Goal: Find specific page/section: Find specific page/section

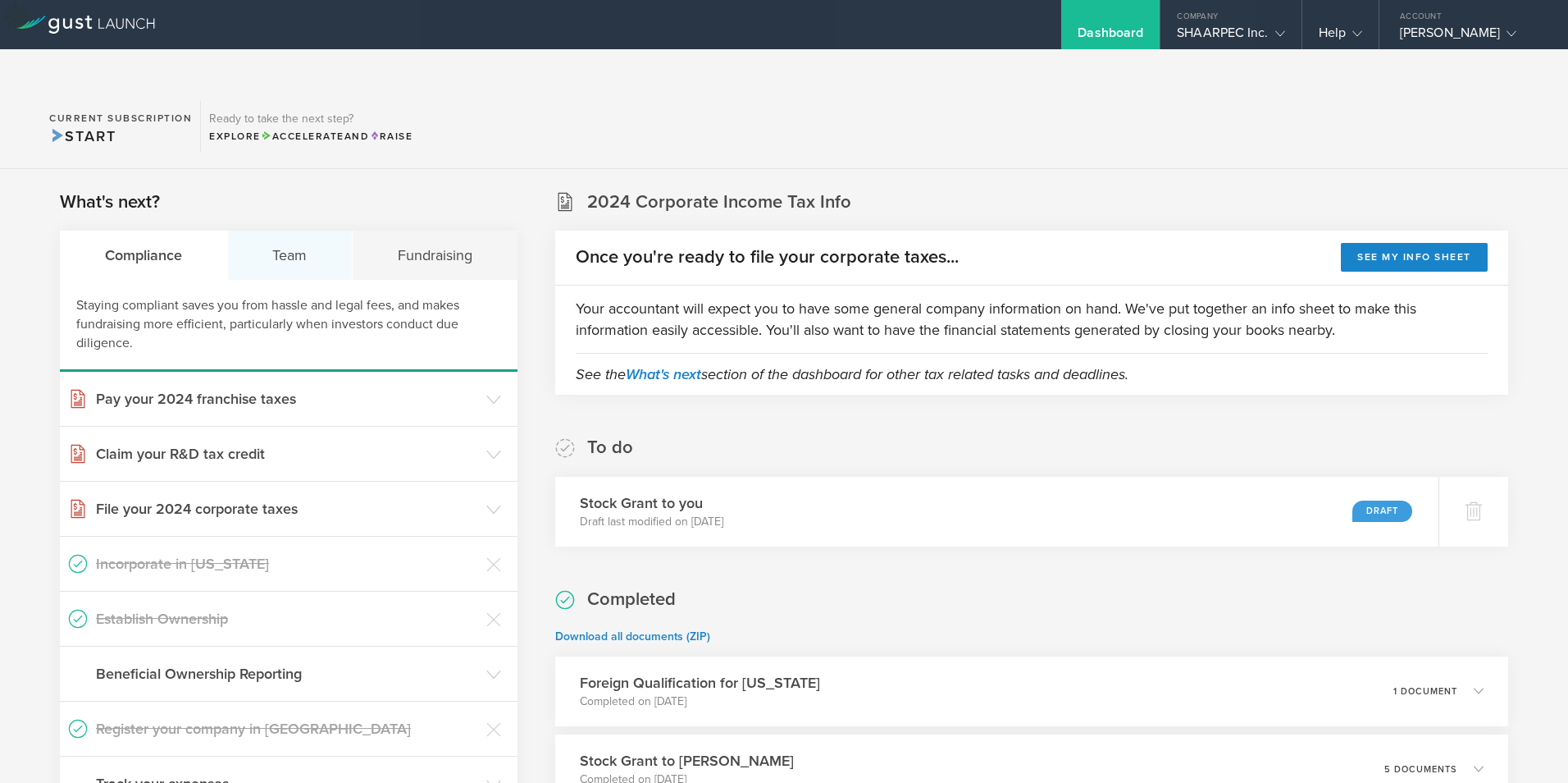
click at [289, 231] on div "Team" at bounding box center [291, 255] width 125 height 49
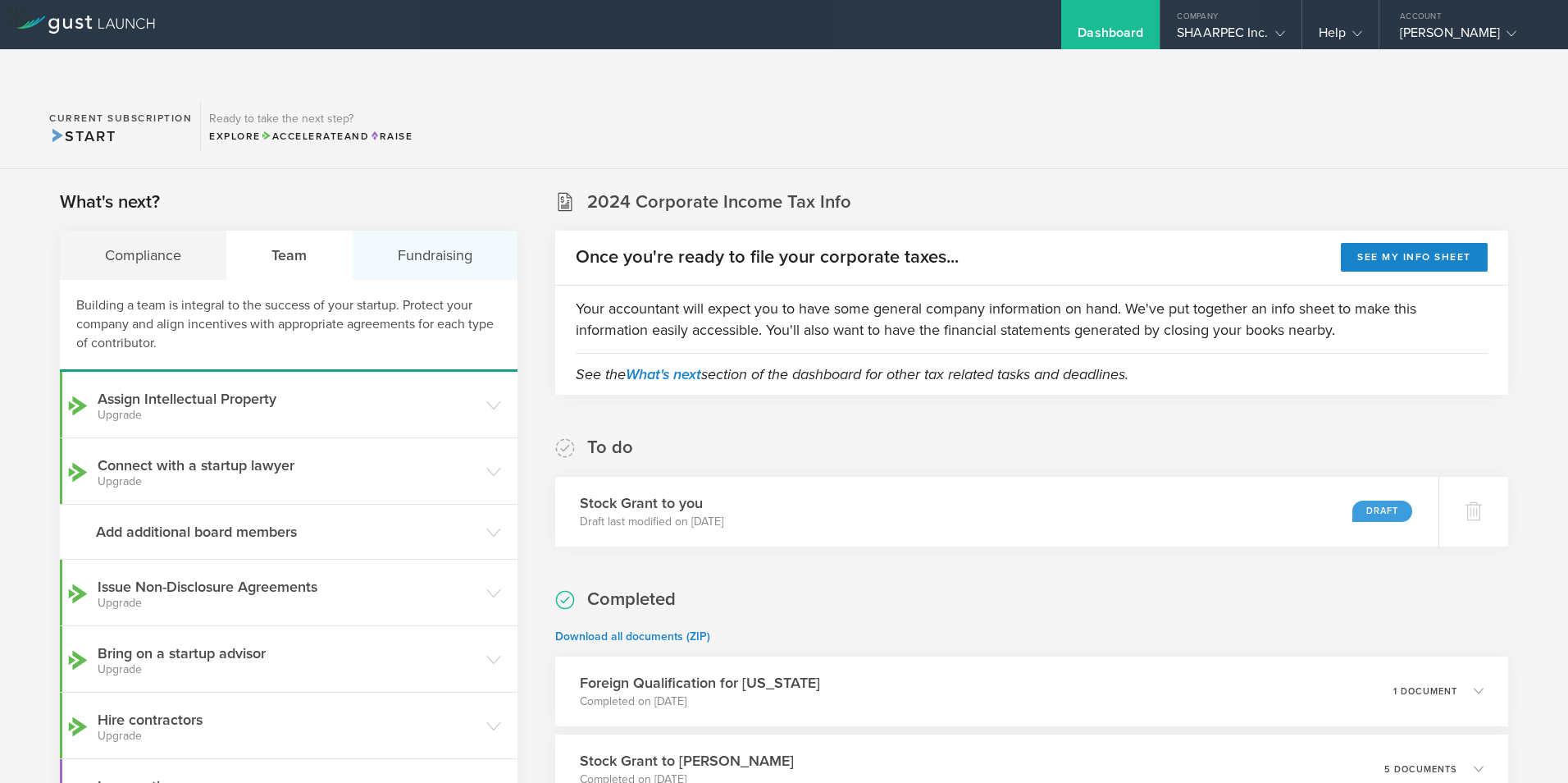
click at [432, 231] on div "Fundraising" at bounding box center [435, 255] width 165 height 49
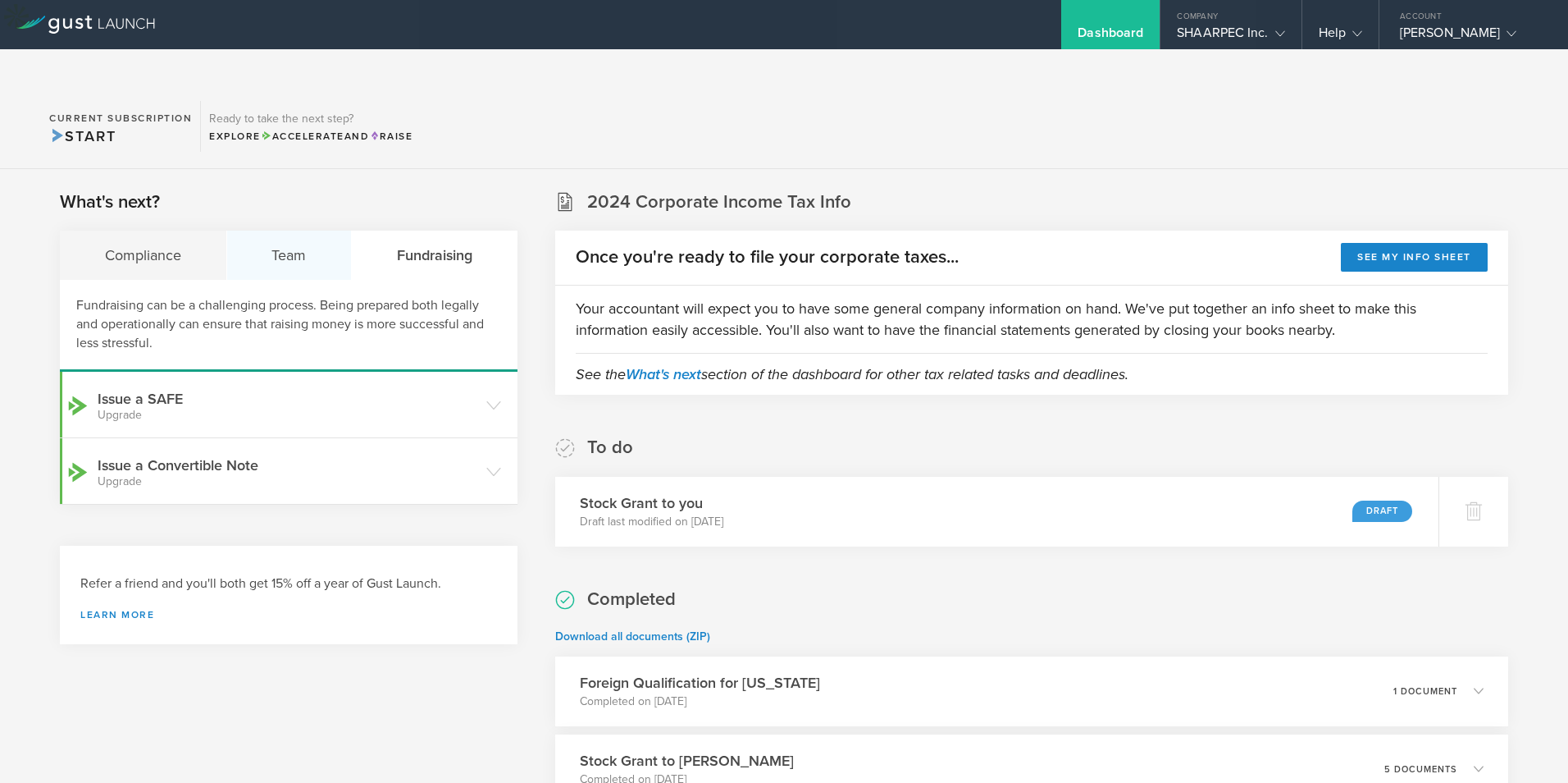
click at [308, 231] on div "Team" at bounding box center [290, 255] width 125 height 49
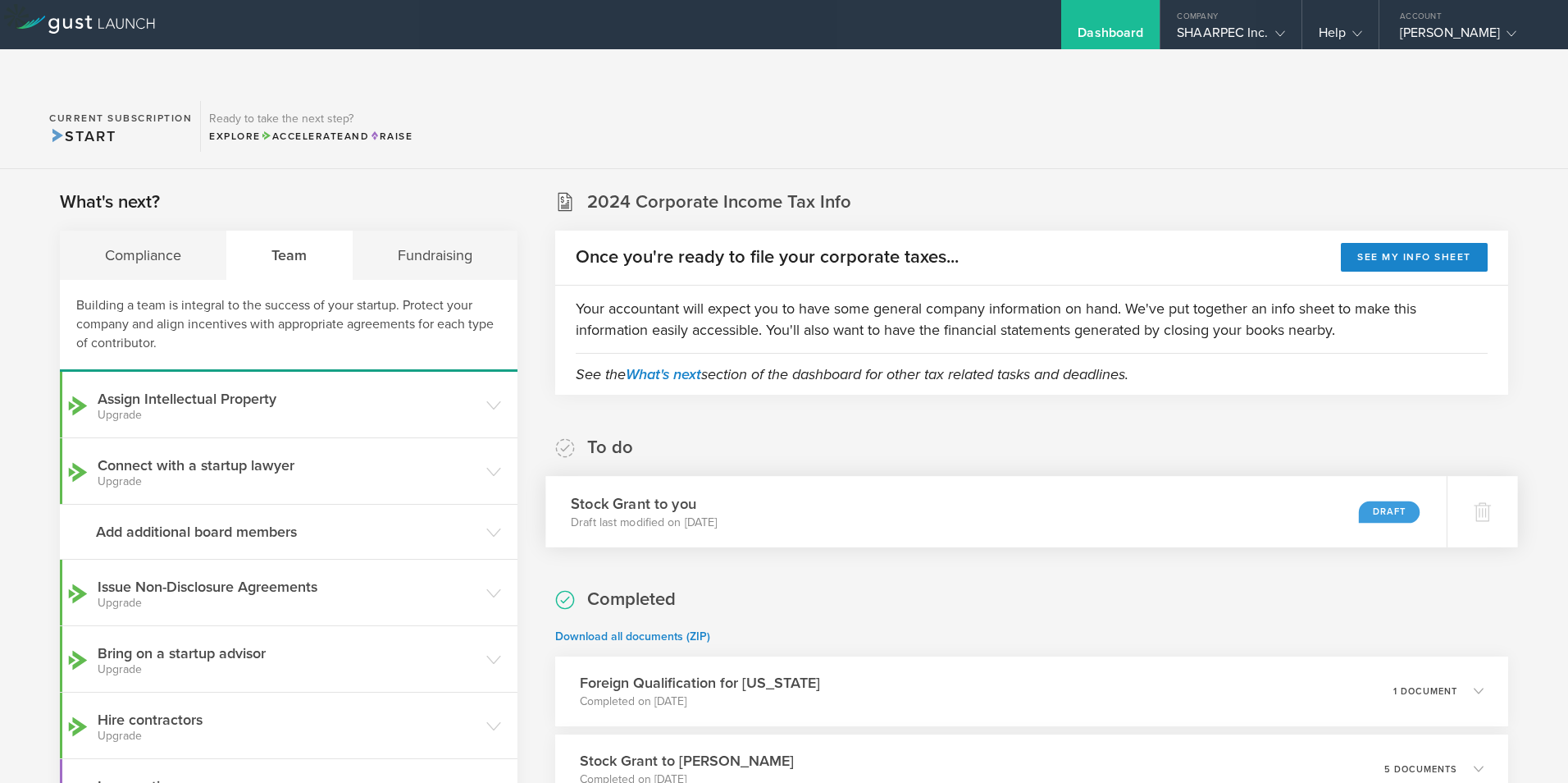
click at [649, 492] on h3 "Stock Grant to you" at bounding box center [645, 503] width 147 height 23
